Goal: Navigation & Orientation: Find specific page/section

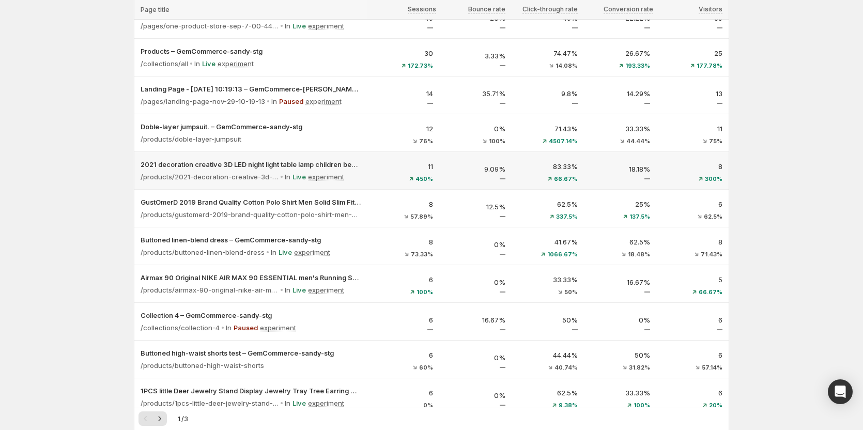
scroll to position [103, 0]
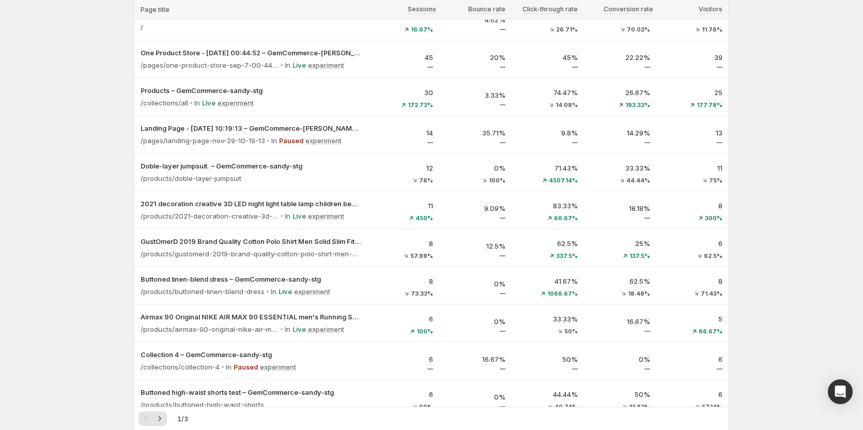
click at [771, 10] on div "Analytics. This page is ready Analytics Last 30 days View by: All sessions All …" at bounding box center [431, 366] width 863 height 939
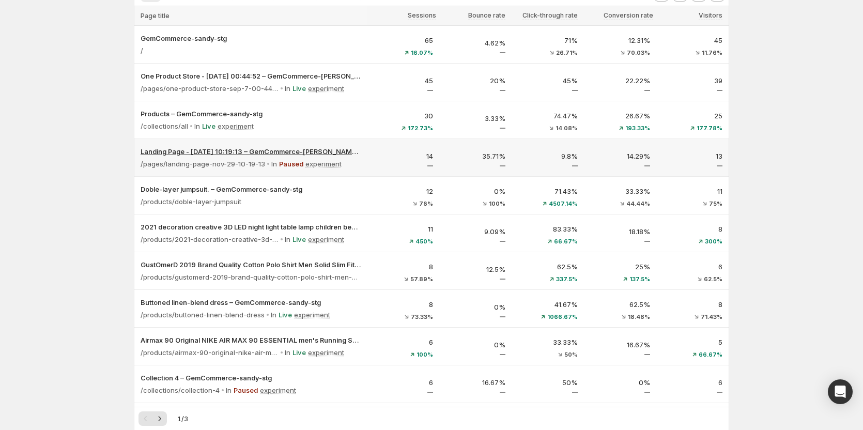
scroll to position [0, 0]
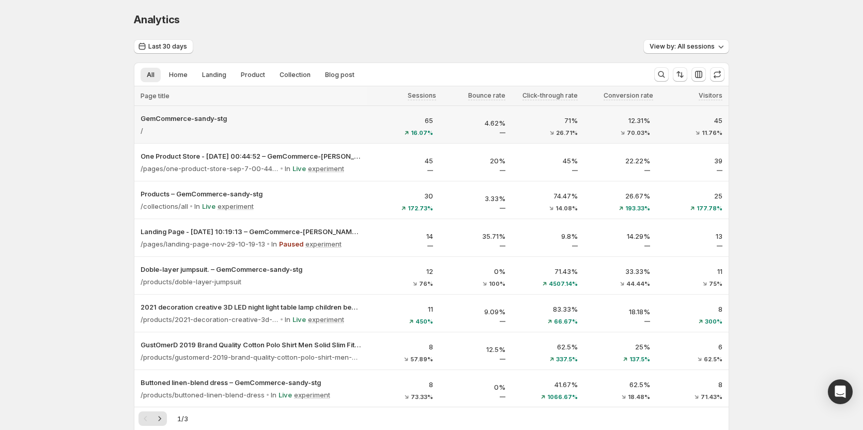
click at [279, 132] on div "/" at bounding box center [251, 130] width 220 height 14
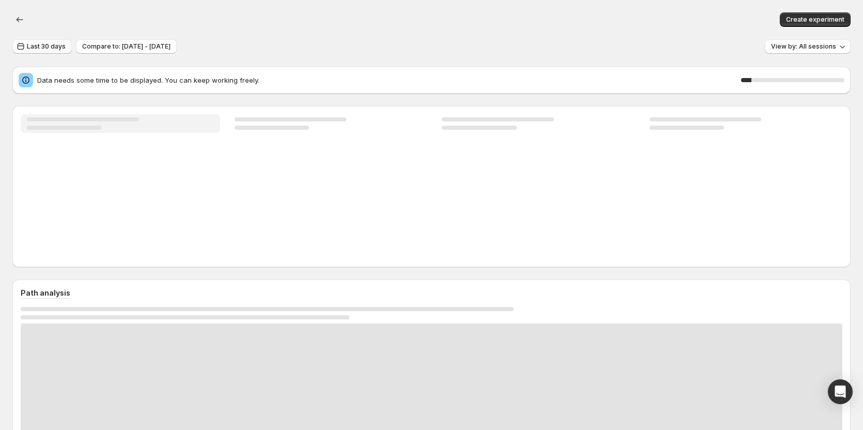
click at [54, 40] on button "Last 30 days" at bounding box center [41, 46] width 59 height 14
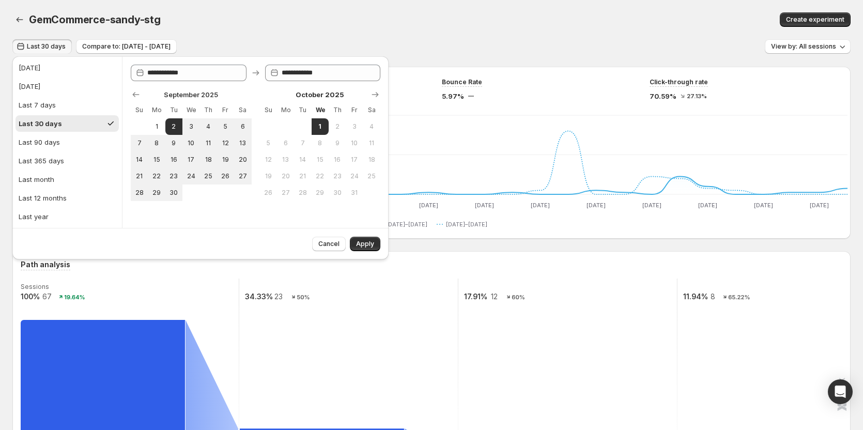
click at [54, 40] on button "Last 30 days" at bounding box center [41, 46] width 59 height 14
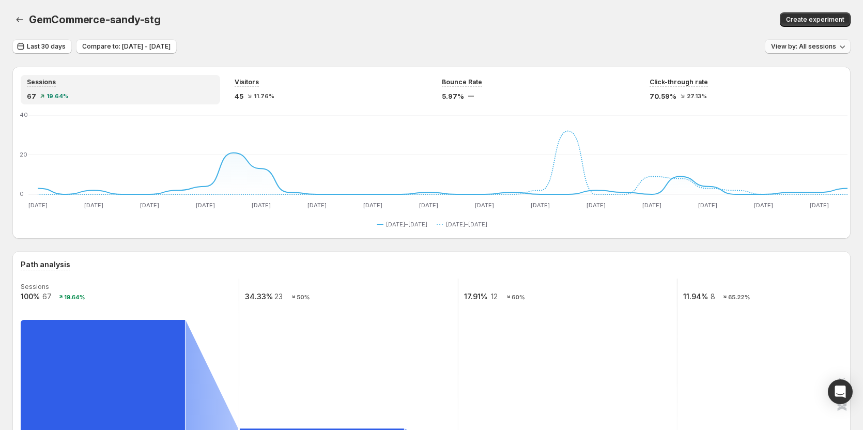
click at [801, 41] on button "View by: All sessions" at bounding box center [808, 46] width 86 height 14
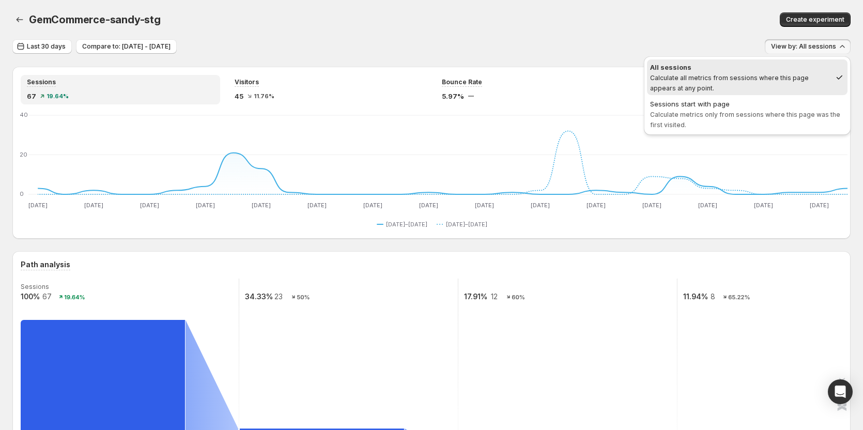
click at [642, 26] on div "Create experiment" at bounding box center [662, 19] width 376 height 14
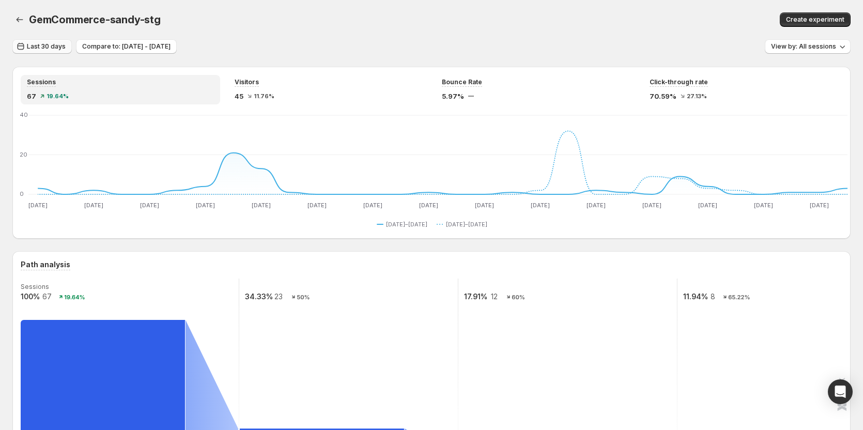
click at [42, 46] on span "Last 30 days" at bounding box center [46, 46] width 39 height 8
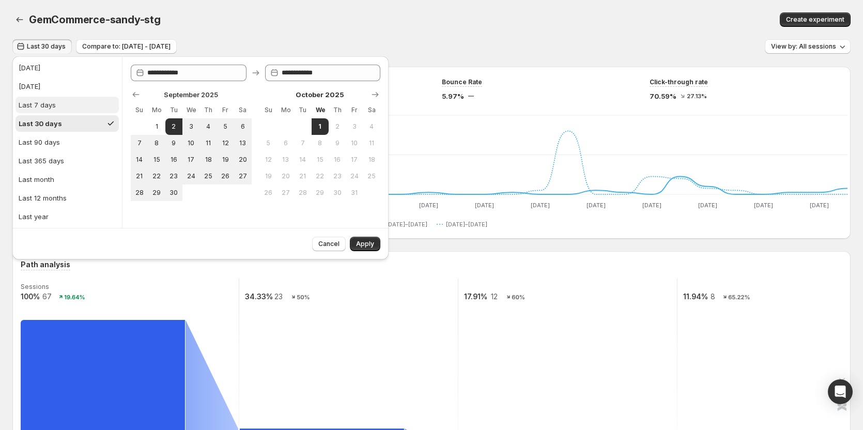
click at [76, 102] on button "Last 7 days" at bounding box center [66, 105] width 103 height 17
type input "**********"
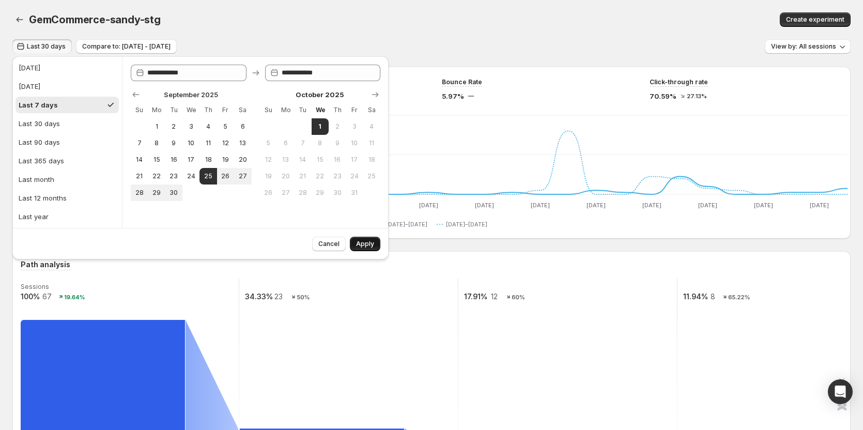
drag, startPoint x: 357, startPoint y: 246, endPoint x: 317, endPoint y: 226, distance: 45.5
click at [357, 246] on span "Apply" at bounding box center [365, 244] width 18 height 8
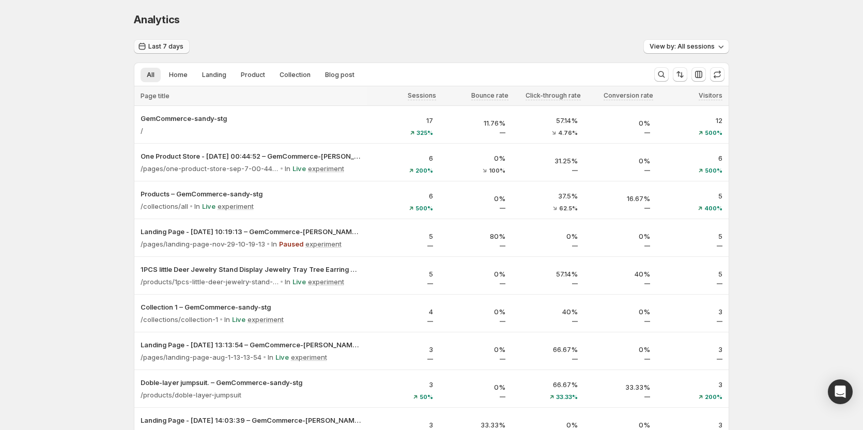
click at [173, 45] on span "Last 7 days" at bounding box center [165, 46] width 35 height 8
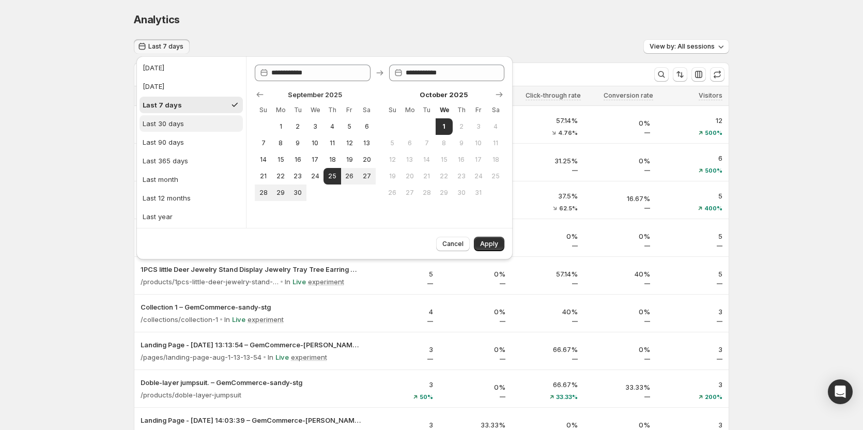
click at [166, 126] on div "Last 30 days" at bounding box center [163, 123] width 41 height 10
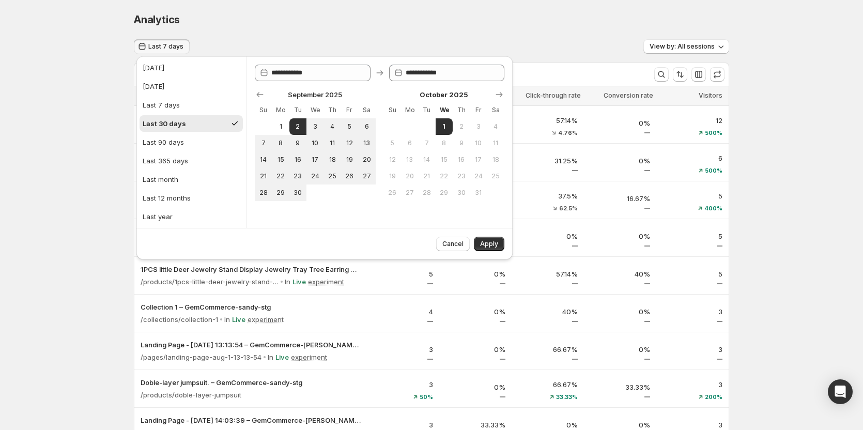
type input "**********"
click at [489, 250] on button "Apply" at bounding box center [489, 244] width 30 height 14
